Goal: Check status

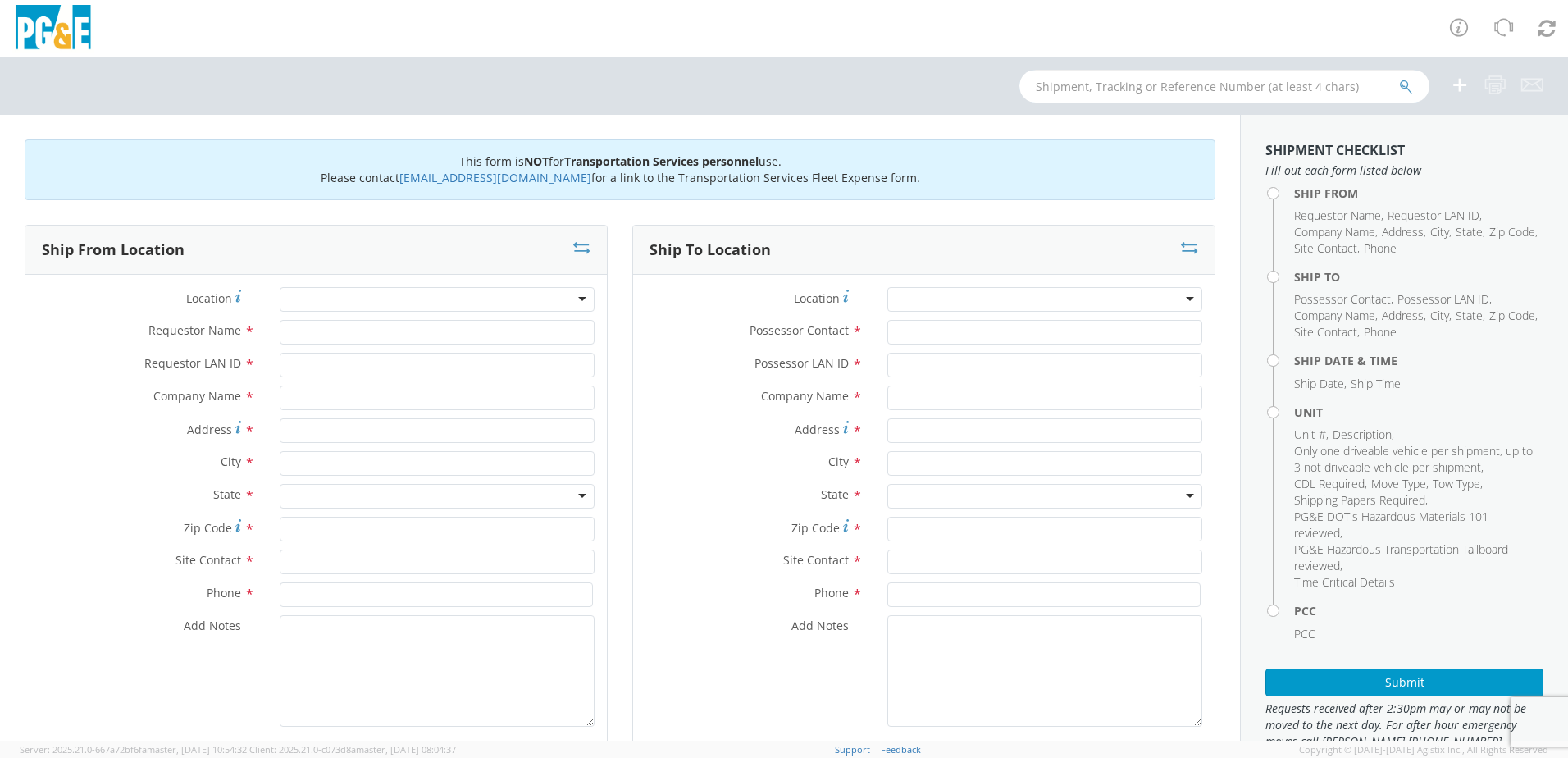
click at [1192, 89] on input "text" at bounding box center [1224, 86] width 410 height 33
type input "b27110"
click at [1409, 88] on icon "submit" at bounding box center [1406, 87] width 14 height 15
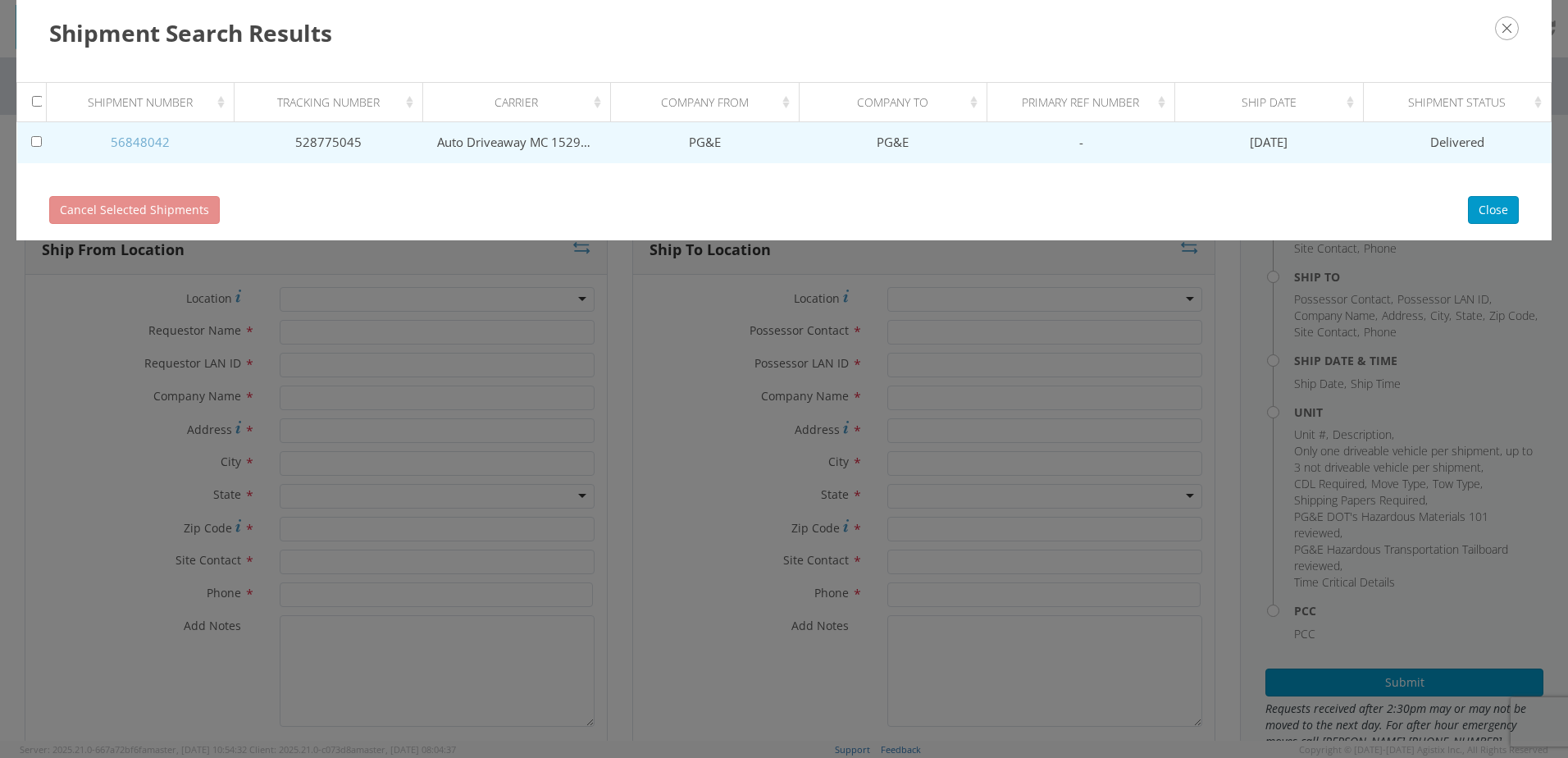
click at [132, 144] on link "56848042" at bounding box center [141, 142] width 59 height 16
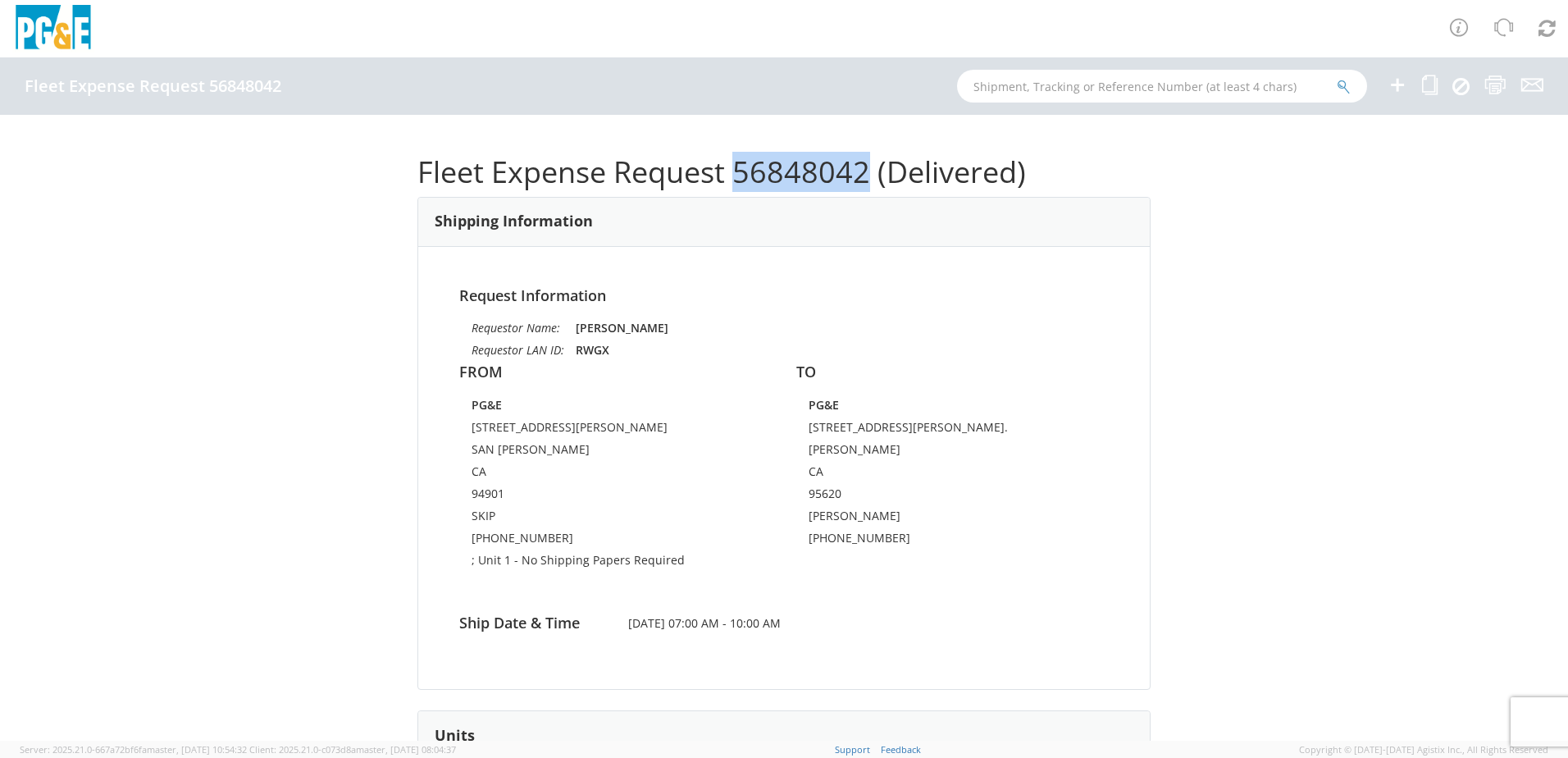
drag, startPoint x: 729, startPoint y: 169, endPoint x: 864, endPoint y: 177, distance: 135.2
click at [864, 177] on h1 "Fleet Expense Request 56848042 (Delivered)" at bounding box center [784, 173] width 733 height 33
drag, startPoint x: 864, startPoint y: 177, endPoint x: 826, endPoint y: 175, distance: 38.1
copy h1 "56848042"
